Goal: Use online tool/utility: Utilize a website feature to perform a specific function

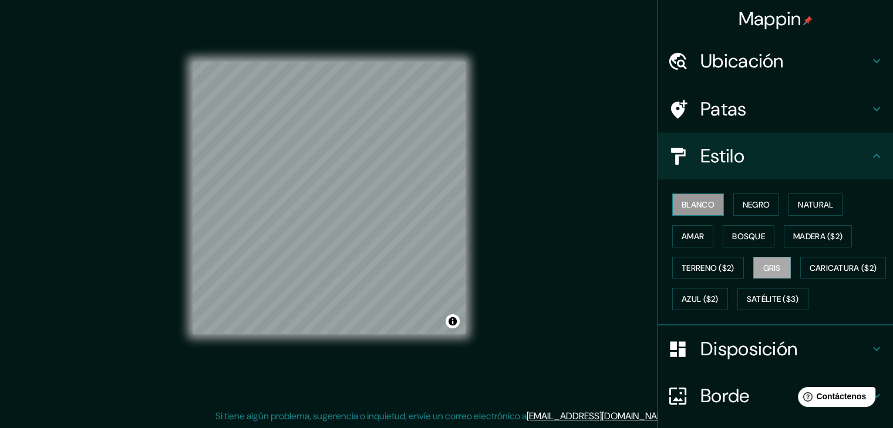
click at [702, 204] on font "Blanco" at bounding box center [697, 205] width 33 height 11
click at [742, 200] on font "Negro" at bounding box center [756, 205] width 28 height 11
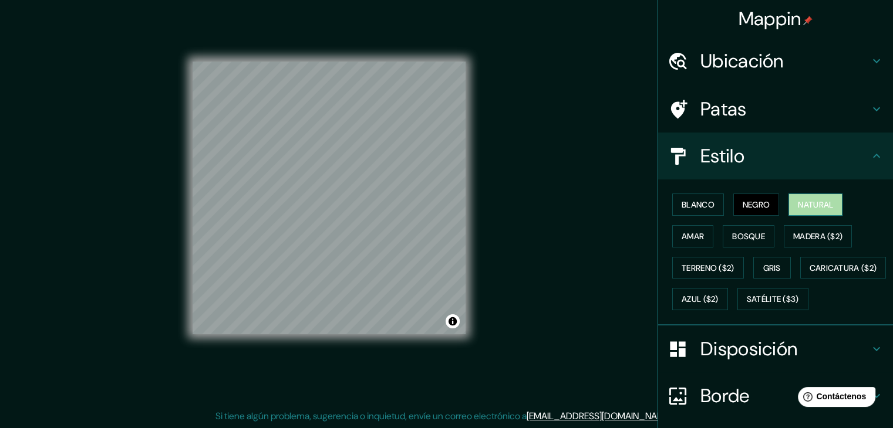
click at [824, 207] on font "Natural" at bounding box center [814, 205] width 35 height 11
click at [692, 231] on font "Amar" at bounding box center [692, 236] width 22 height 11
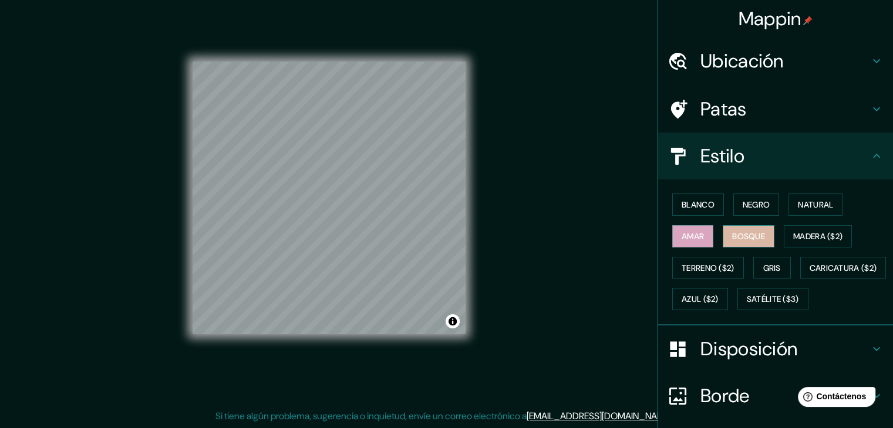
click at [732, 231] on font "Bosque" at bounding box center [748, 236] width 33 height 11
click at [681, 234] on font "Amar" at bounding box center [692, 236] width 22 height 11
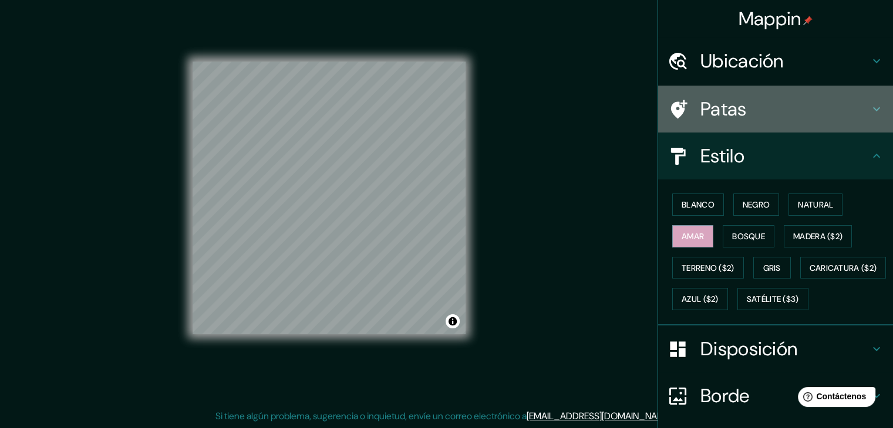
click at [702, 97] on font "Patas" at bounding box center [723, 109] width 46 height 25
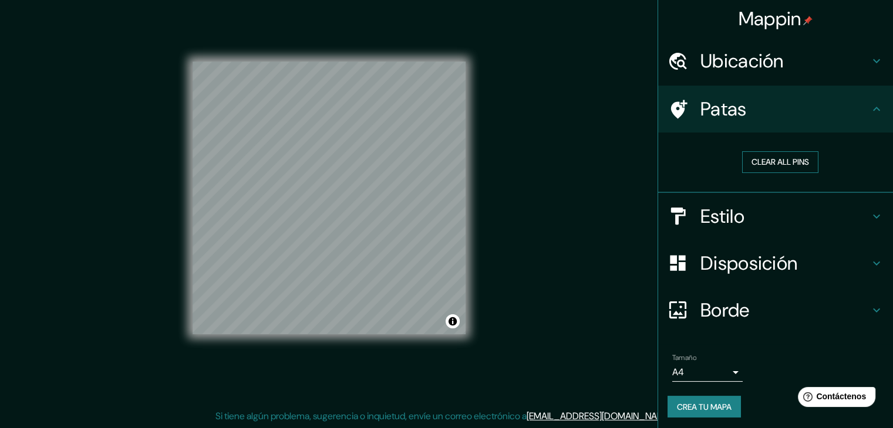
click at [777, 165] on button "Clear all pins" at bounding box center [780, 162] width 76 height 22
click at [796, 157] on font "Borrar todos los pines" at bounding box center [780, 162] width 99 height 11
click at [337, 158] on div at bounding box center [340, 155] width 9 height 9
click at [857, 212] on h4 "Estilo" at bounding box center [784, 216] width 169 height 23
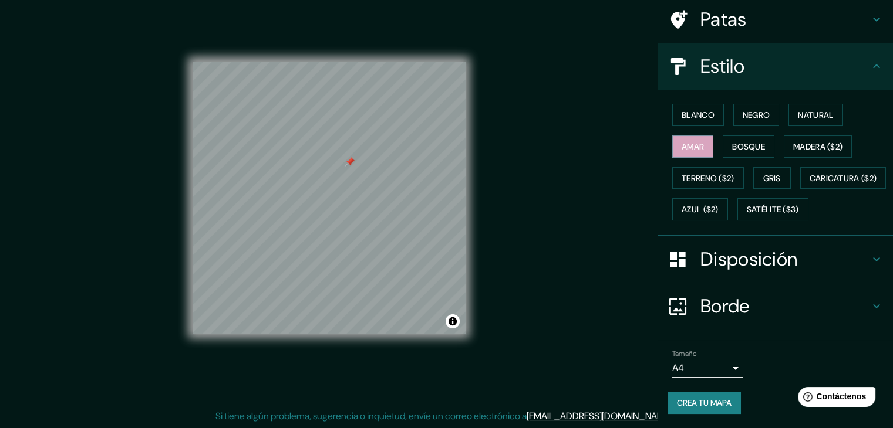
click at [766, 267] on div "Disposición" at bounding box center [775, 259] width 235 height 47
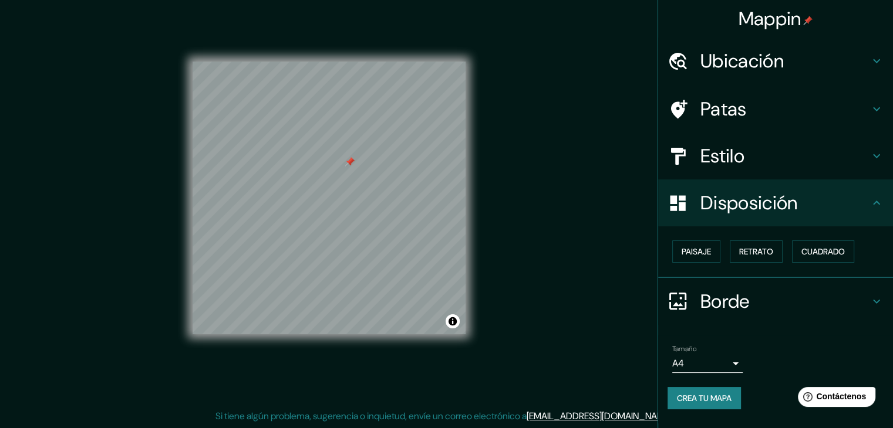
click at [710, 148] on font "Estilo" at bounding box center [722, 156] width 44 height 25
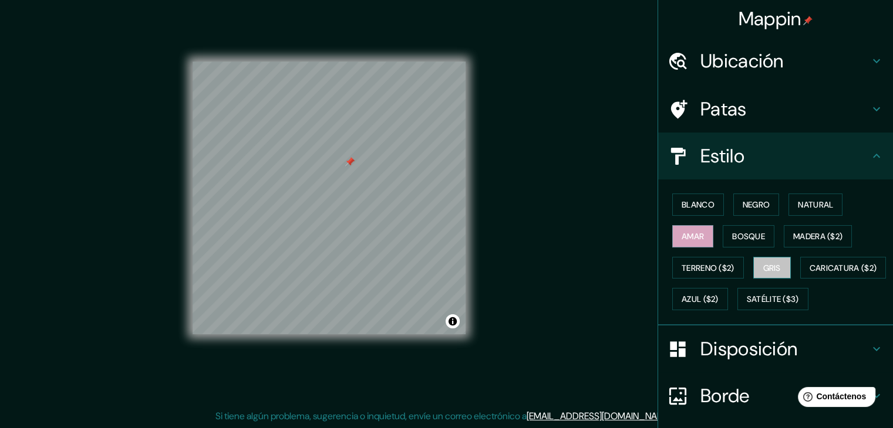
click at [773, 268] on font "Gris" at bounding box center [772, 268] width 18 height 11
click at [704, 207] on font "Blanco" at bounding box center [697, 205] width 33 height 11
